Goal: Task Accomplishment & Management: Complete application form

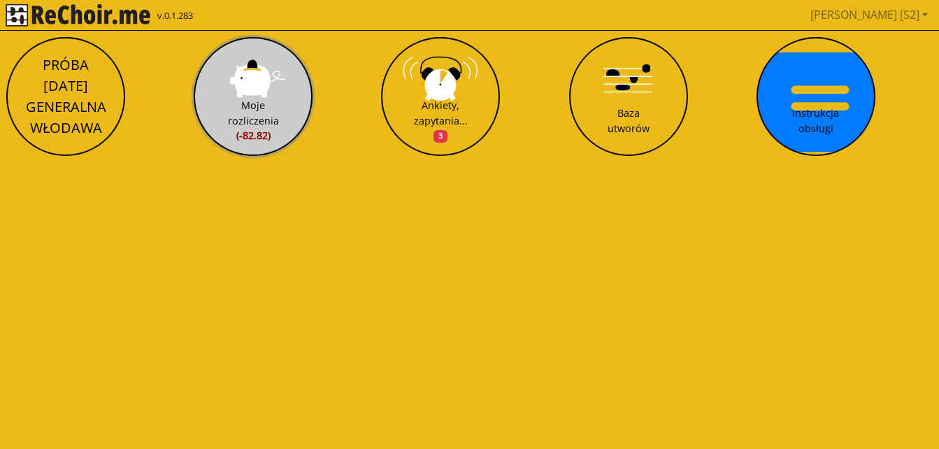
click at [268, 94] on button "Moje rozliczenia (-82.82)" at bounding box center [253, 96] width 119 height 119
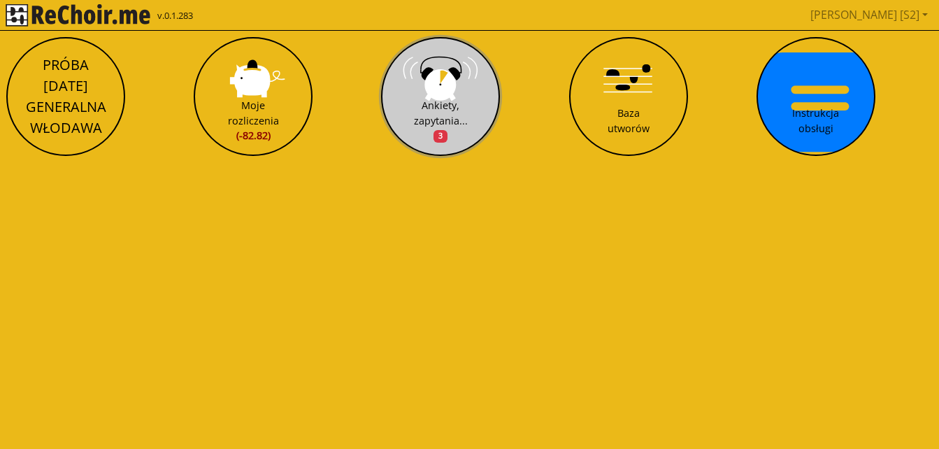
click at [451, 107] on div "Ankiety, zapytania... 3" at bounding box center [441, 120] width 54 height 45
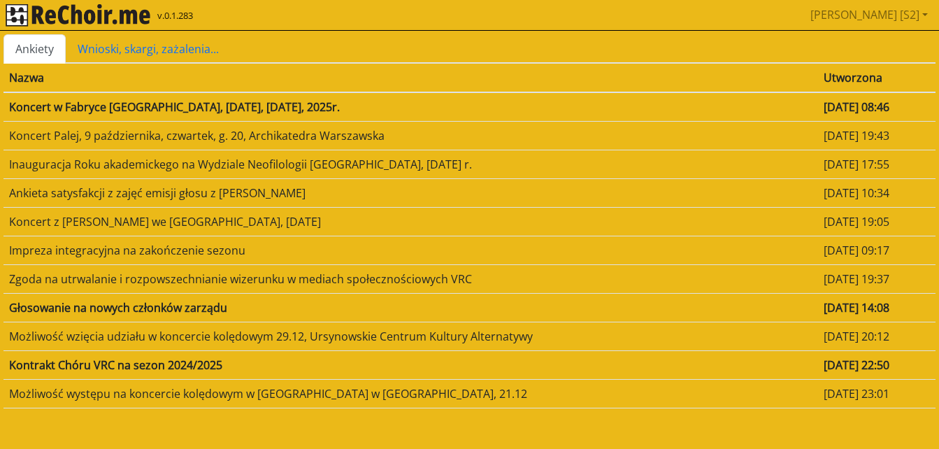
click at [285, 108] on td "Koncert w Fabryce [GEOGRAPHIC_DATA], [DATE], [DATE], 2025r." at bounding box center [410, 106] width 815 height 29
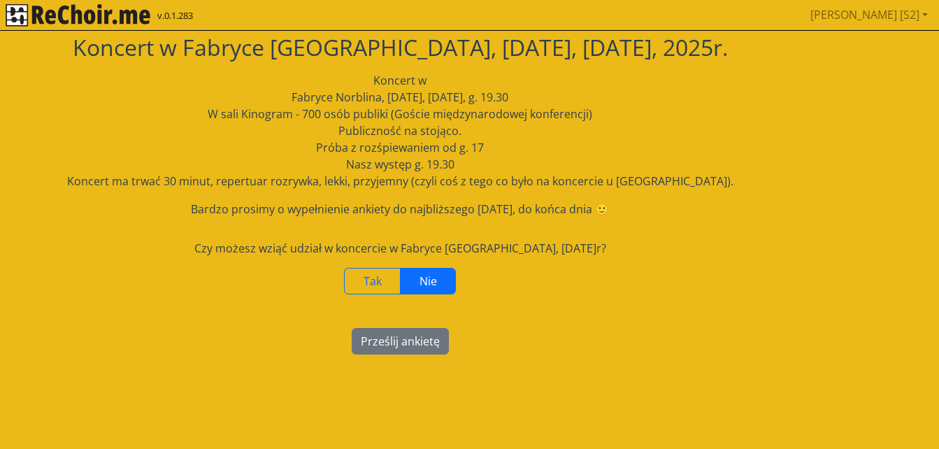
click at [441, 281] on label "Nie" at bounding box center [428, 281] width 56 height 27
click at [394, 341] on button "Prześlij ankietę" at bounding box center [400, 341] width 97 height 27
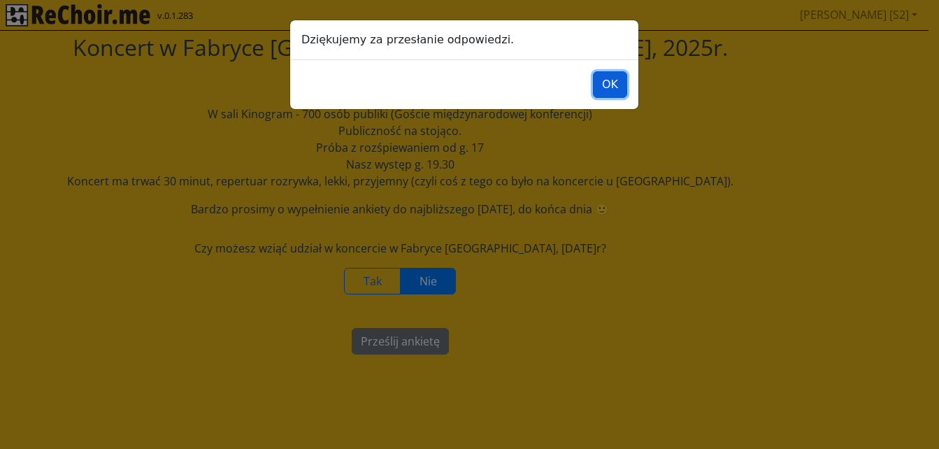
click at [622, 91] on button "OK" at bounding box center [610, 84] width 34 height 27
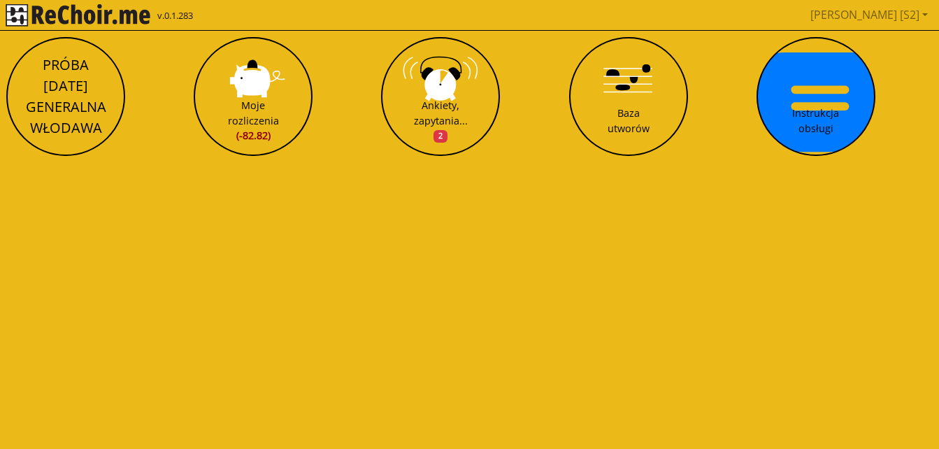
click at [612, 168] on html "v.0.1.283 Marta [S2] Pobierz link do kalendarza Wyloguj PRÓBA [DATE] GENERALNA …" at bounding box center [469, 84] width 939 height 168
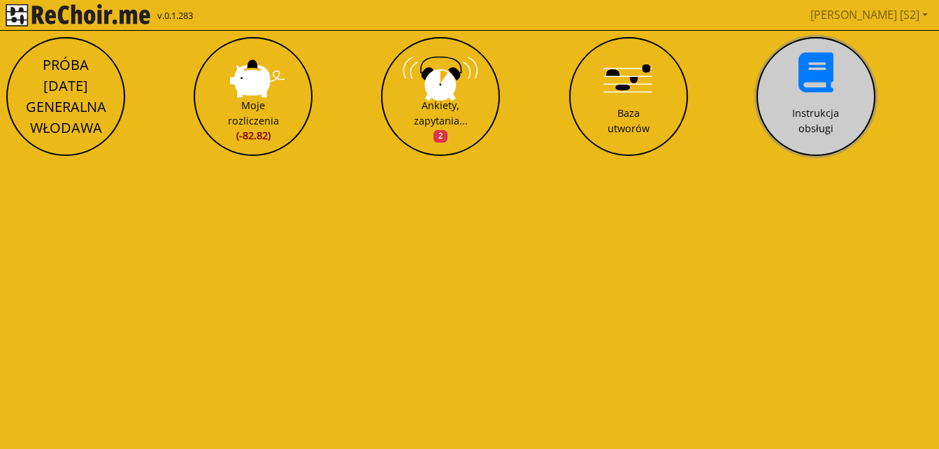
click at [811, 91] on button "Instrukcja obsługi" at bounding box center [816, 96] width 119 height 119
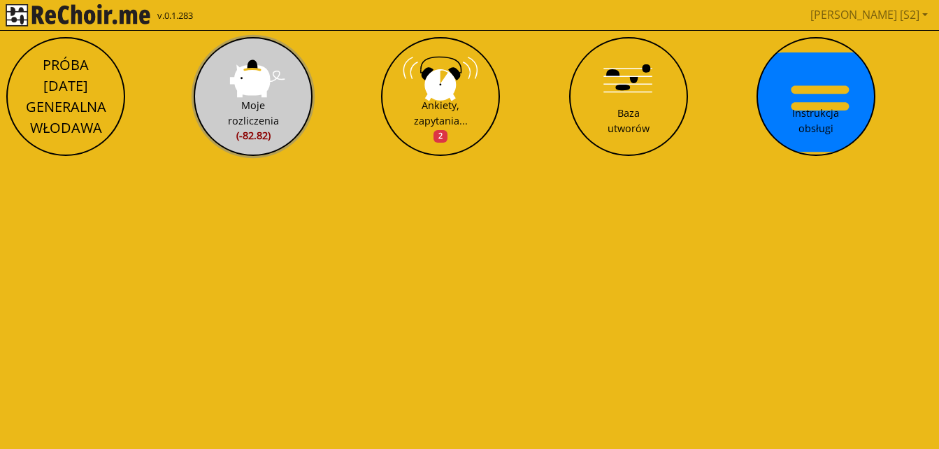
click at [246, 96] on button "Moje rozliczenia (-82.82)" at bounding box center [253, 96] width 119 height 119
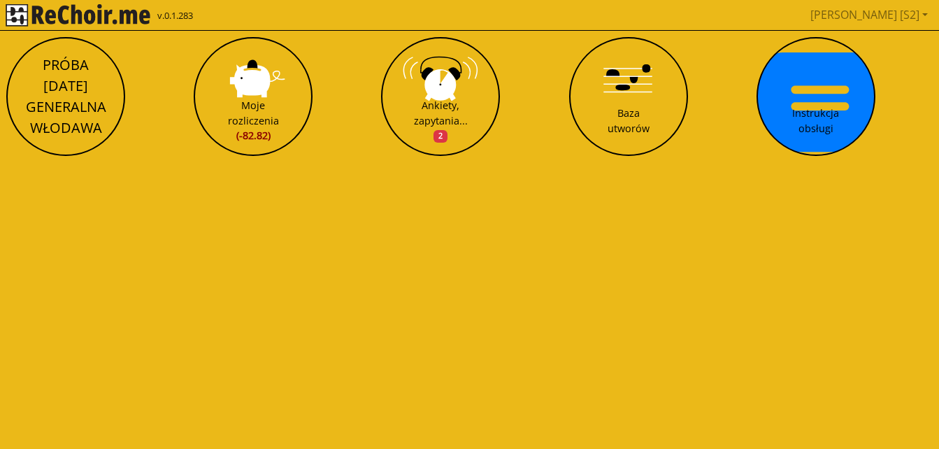
click at [571, 168] on html "v.0.1.283 Marta [S2] Pobierz link do kalendarza Wyloguj PRÓBA [DATE] GENERALNA …" at bounding box center [469, 84] width 939 height 168
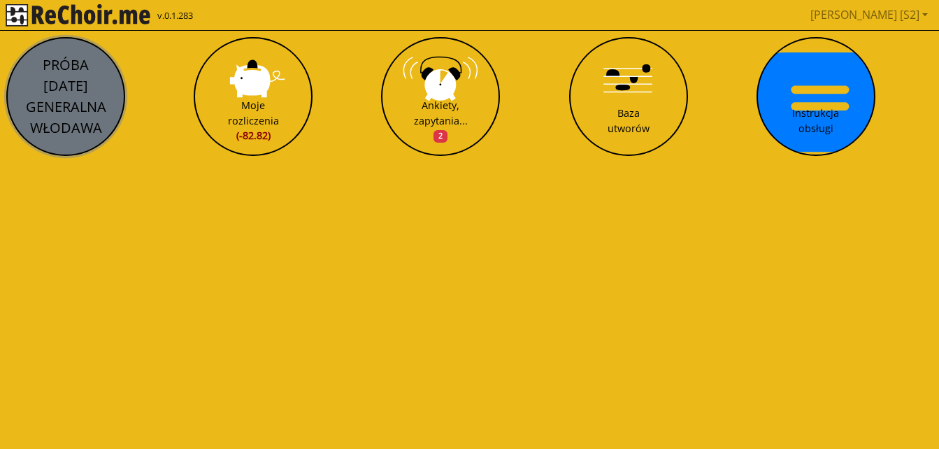
click at [78, 122] on button "PRÓBA [DATE] GENERALNA WŁODAWA" at bounding box center [65, 96] width 119 height 119
